Goal: Task Accomplishment & Management: Manage account settings

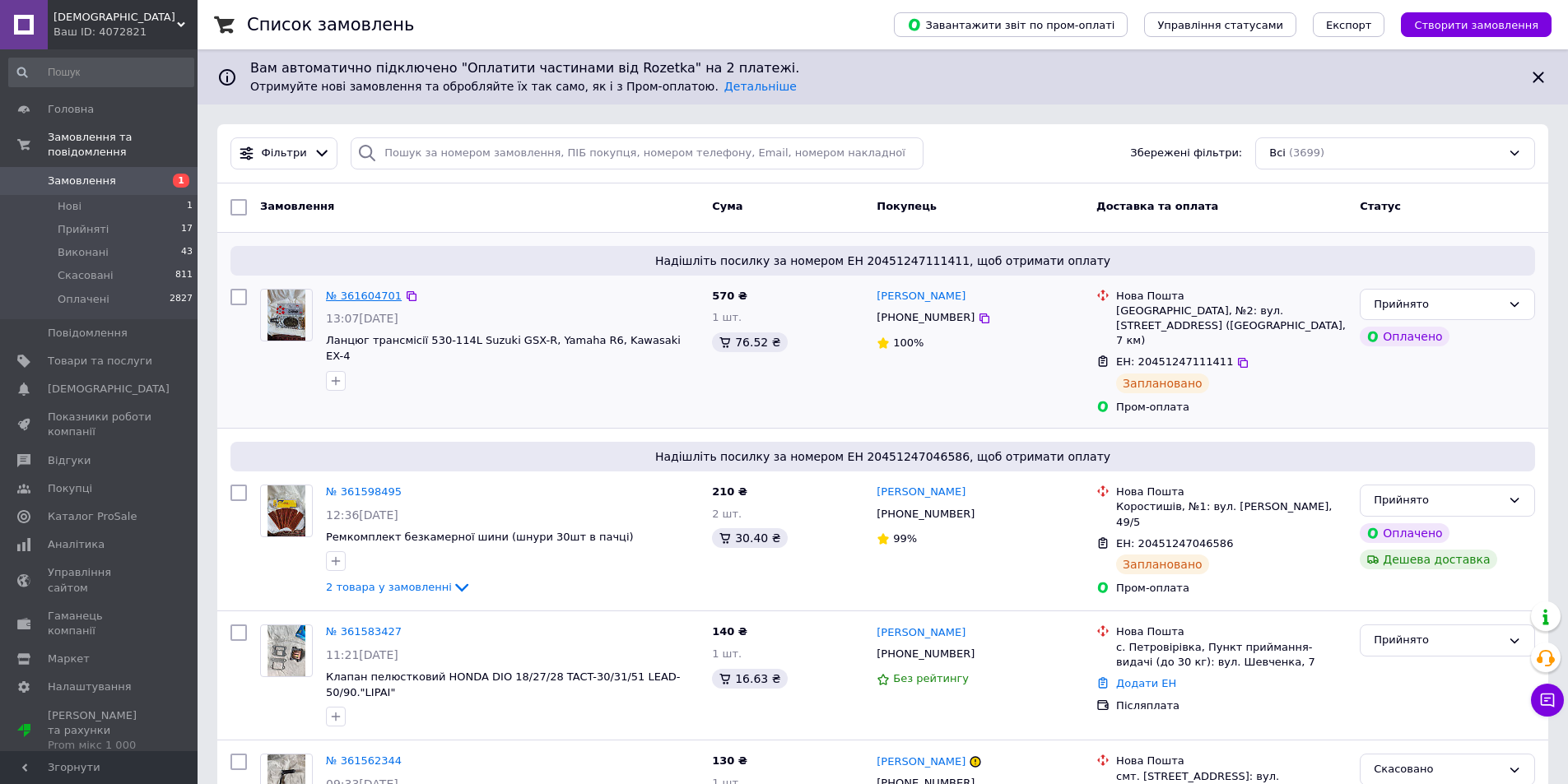
click at [357, 296] on link "№ 361604701" at bounding box center [363, 296] width 75 height 12
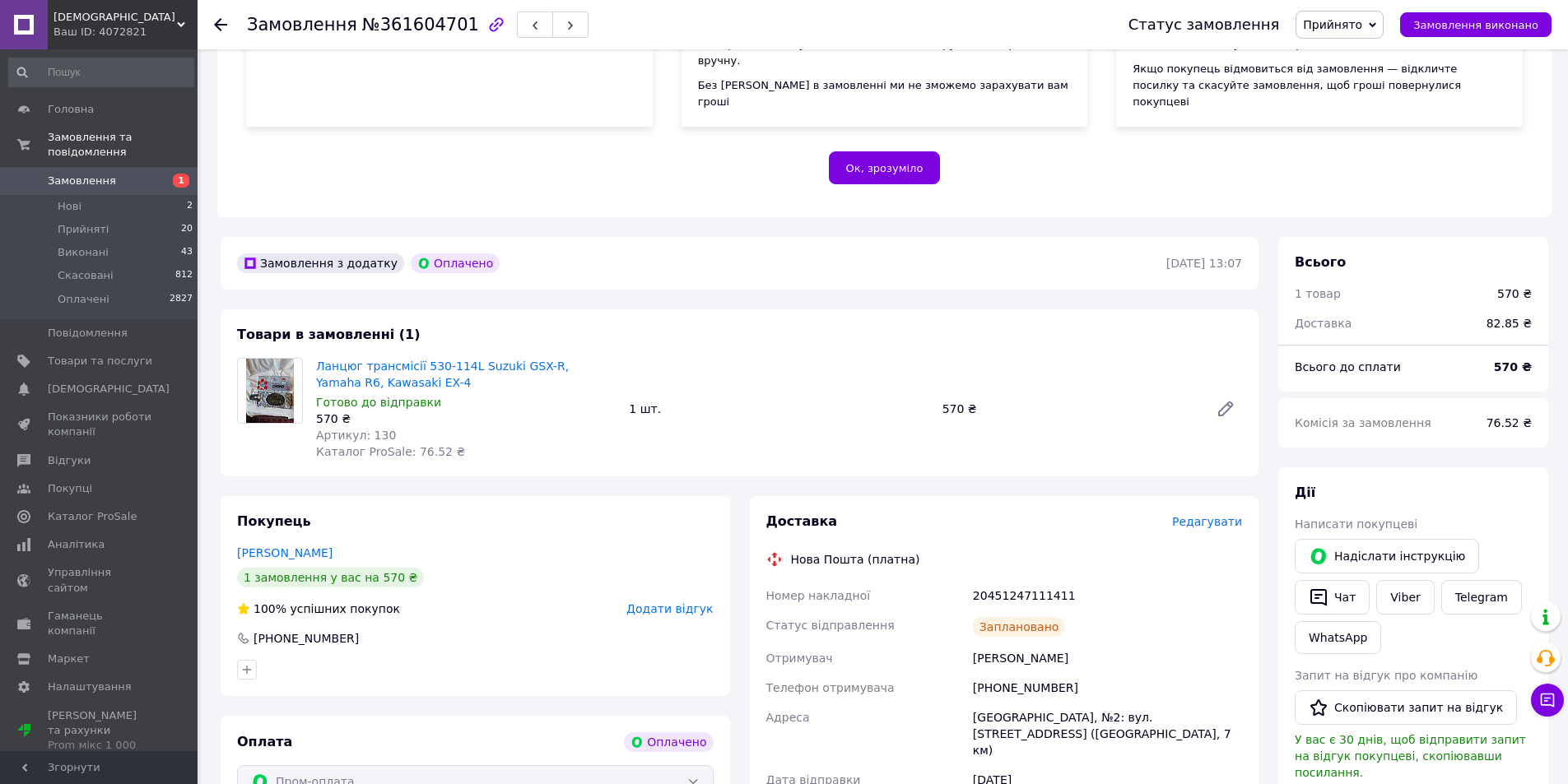
scroll to position [264, 0]
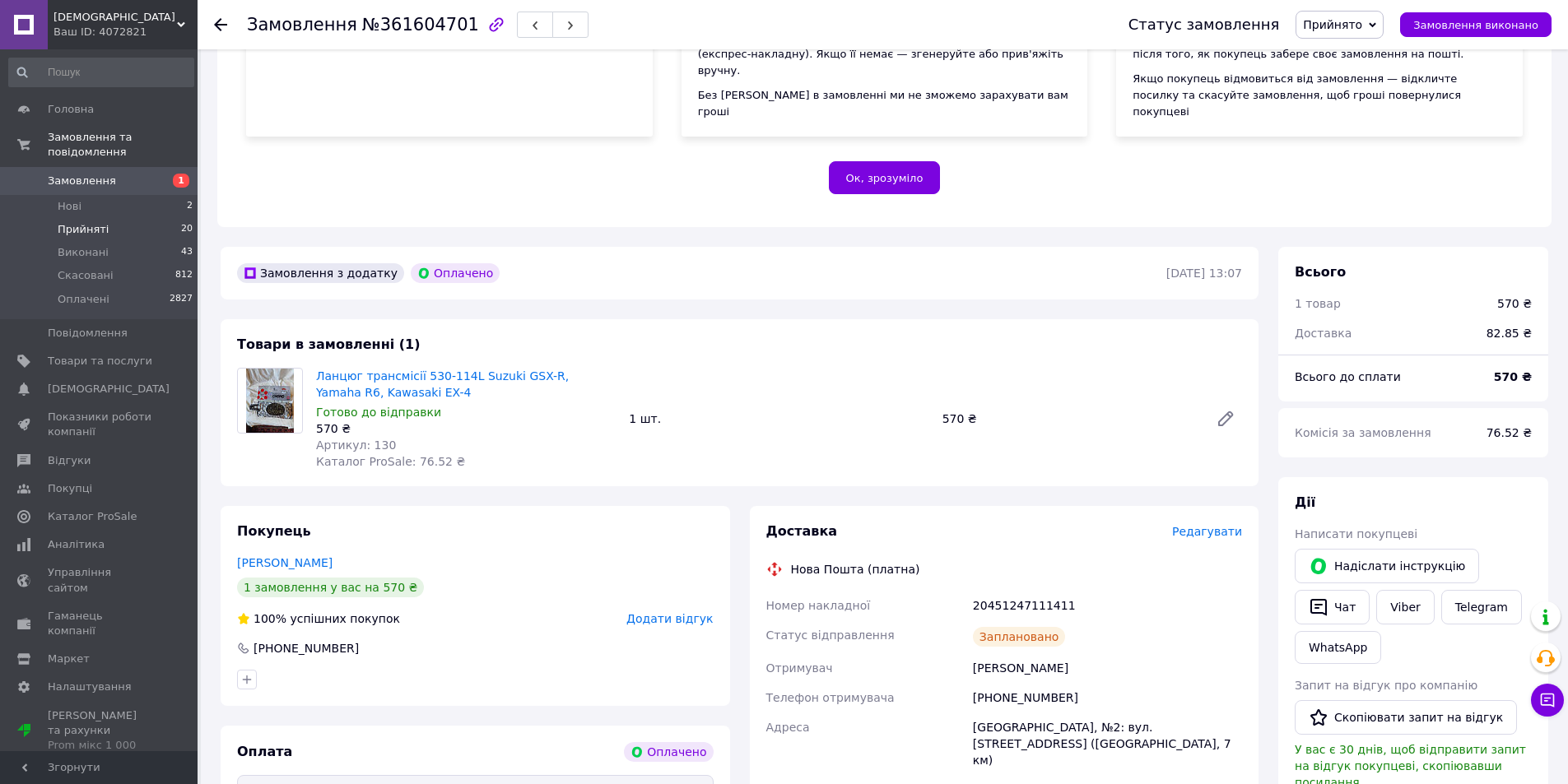
click at [88, 222] on span "Прийняті" at bounding box center [84, 229] width 51 height 15
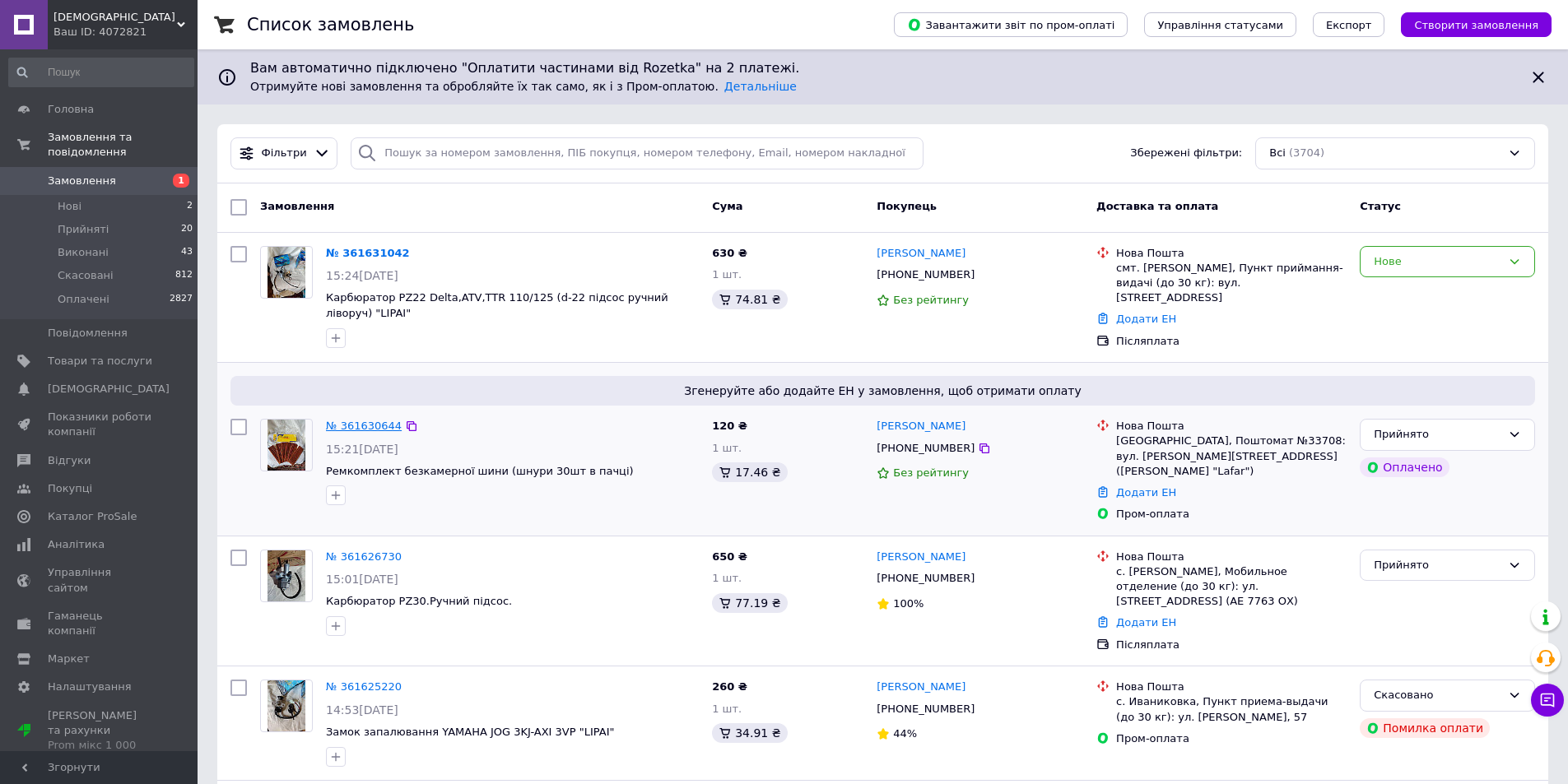
click at [360, 425] on link "№ 361630644" at bounding box center [363, 426] width 75 height 12
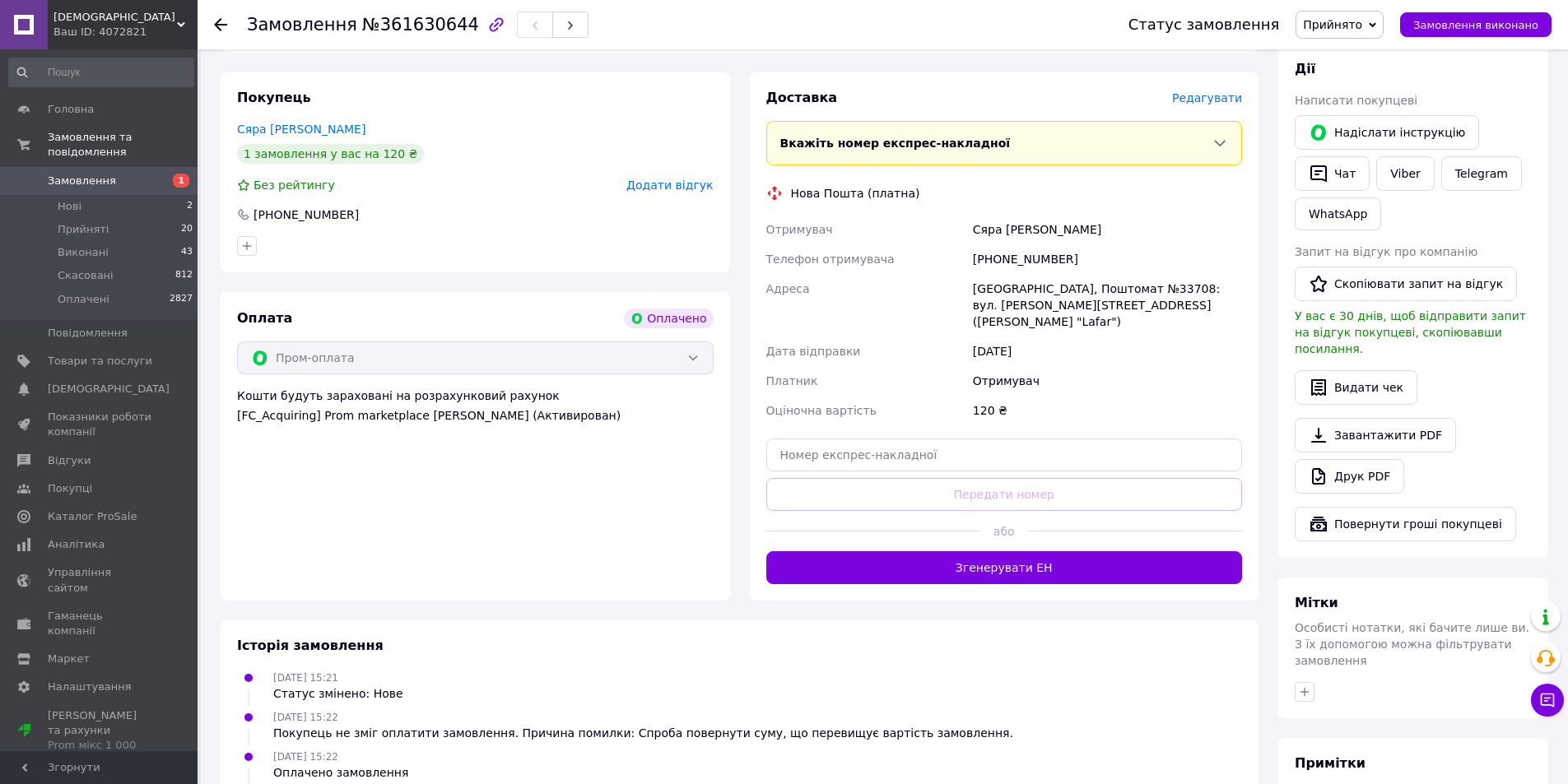
scroll to position [726, 0]
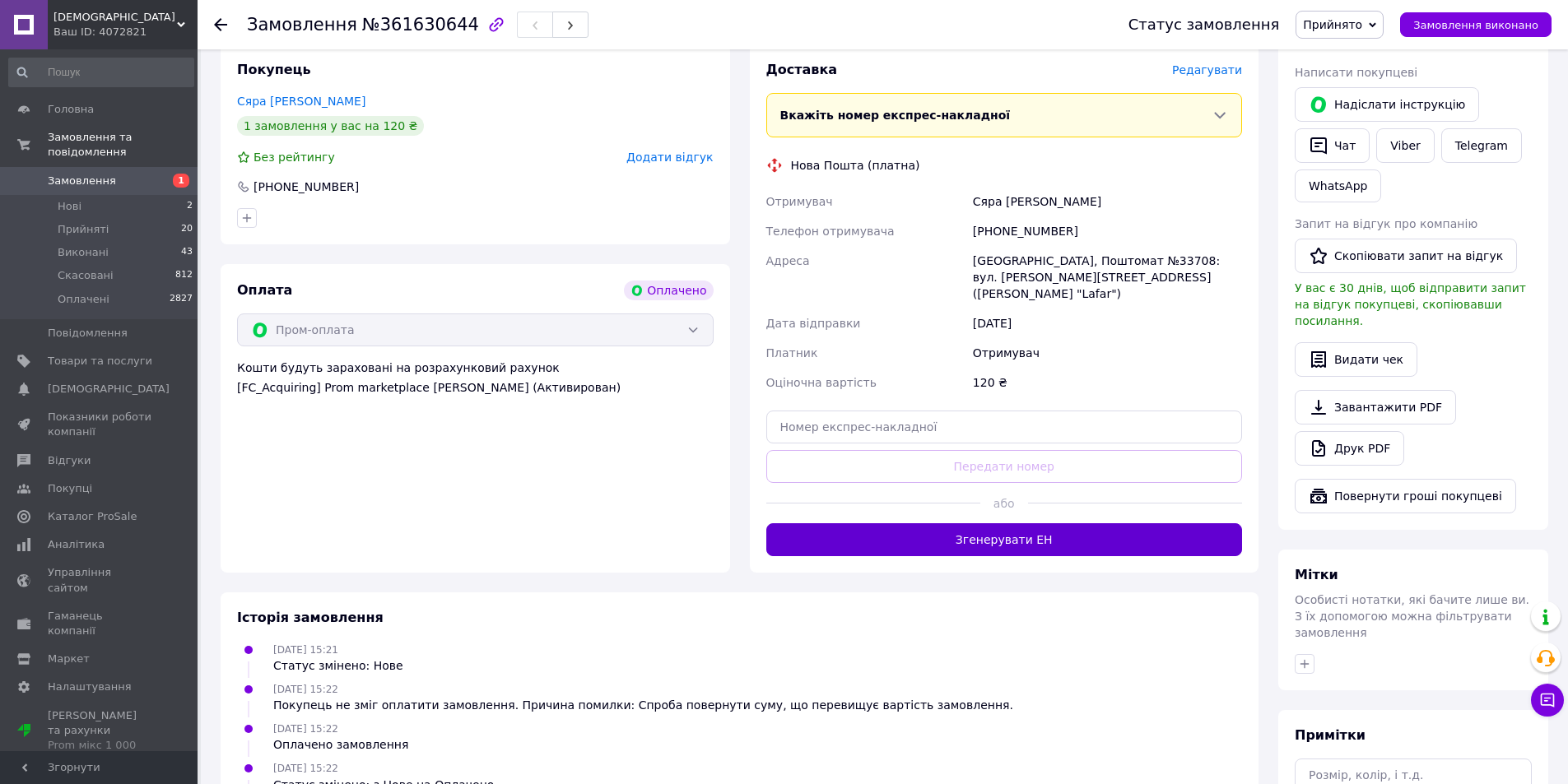
click at [939, 523] on button "Згенерувати ЕН" at bounding box center [1005, 540] width 477 height 33
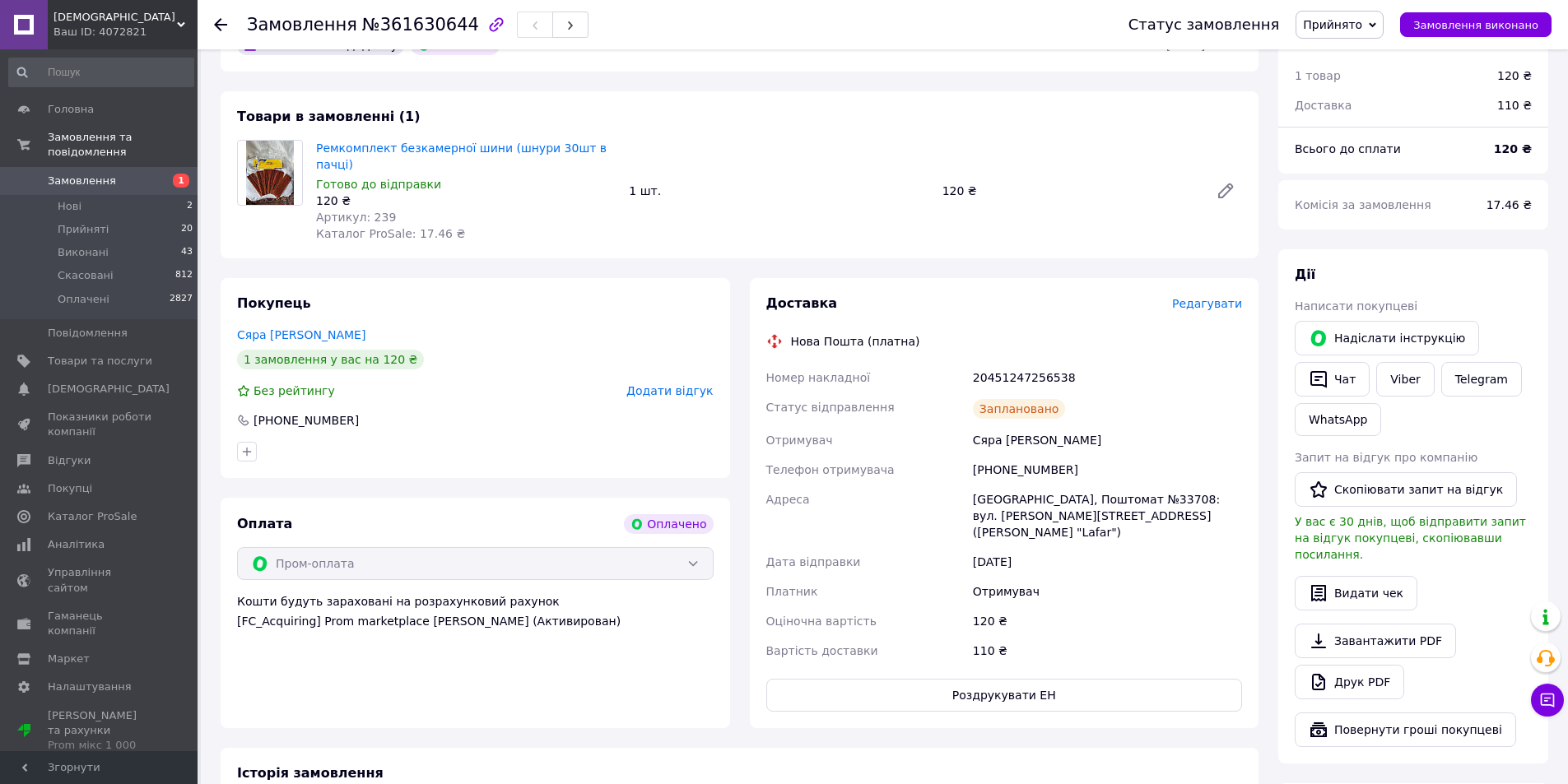
scroll to position [315, 0]
